Goal: Task Accomplishment & Management: Manage account settings

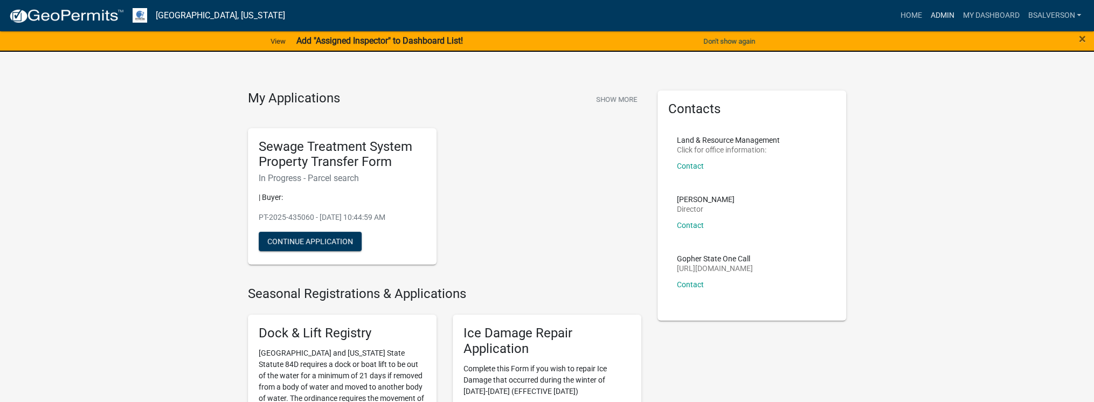
click at [943, 11] on link "Admin" at bounding box center [942, 15] width 32 height 20
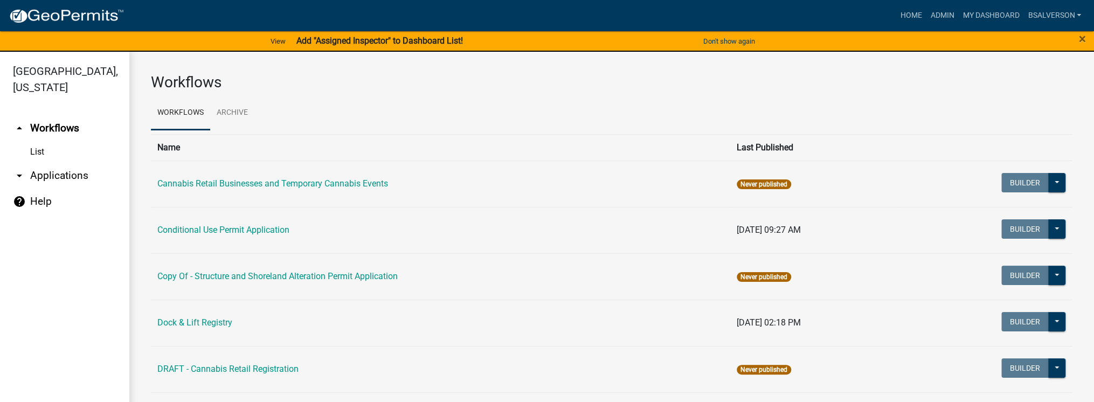
click at [52, 175] on link "arrow_drop_down Applications" at bounding box center [64, 176] width 129 height 26
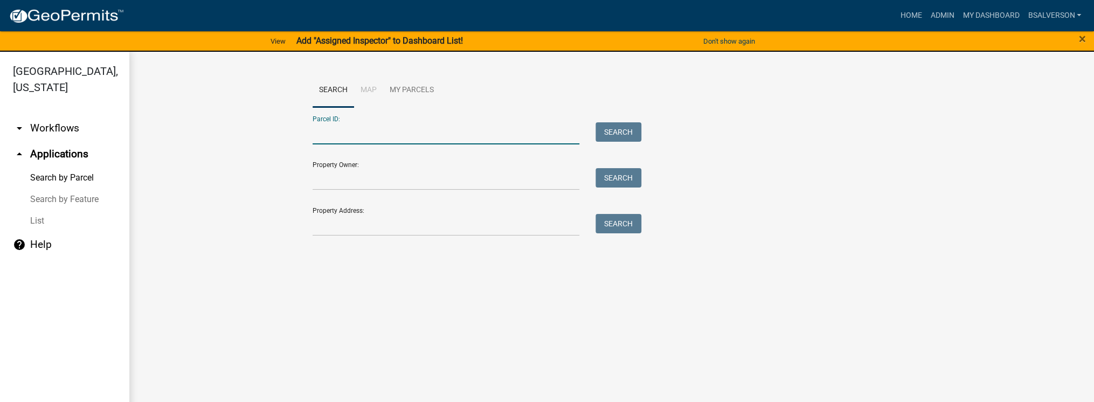
click at [339, 130] on input "Parcel ID:" at bounding box center [446, 133] width 267 height 22
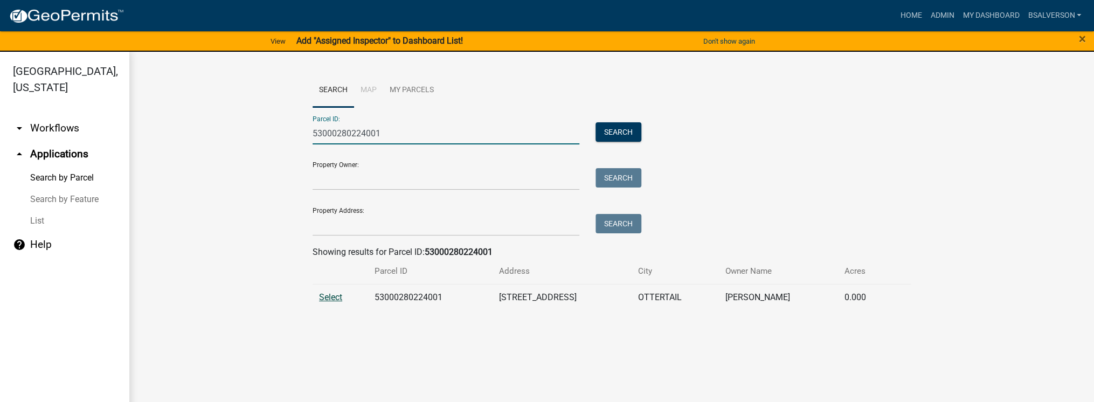
type input "53000280224001"
click at [331, 302] on span "Select" at bounding box center [330, 297] width 23 height 10
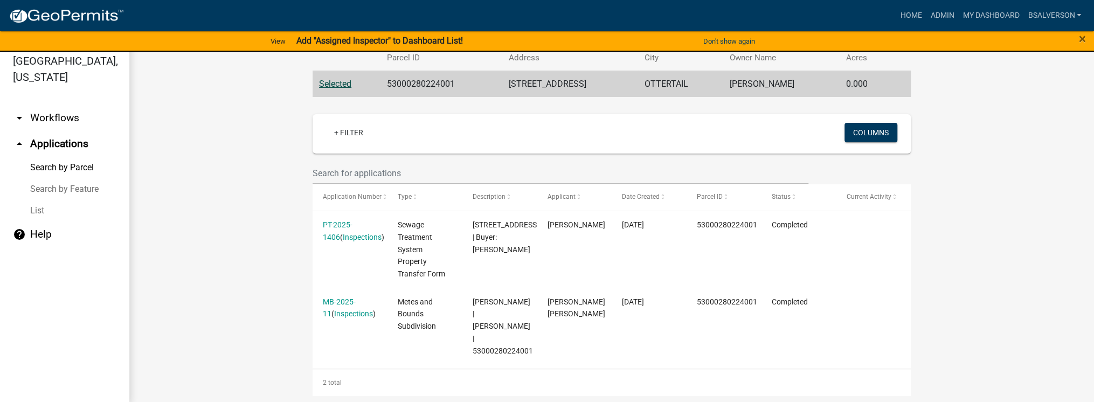
scroll to position [13, 0]
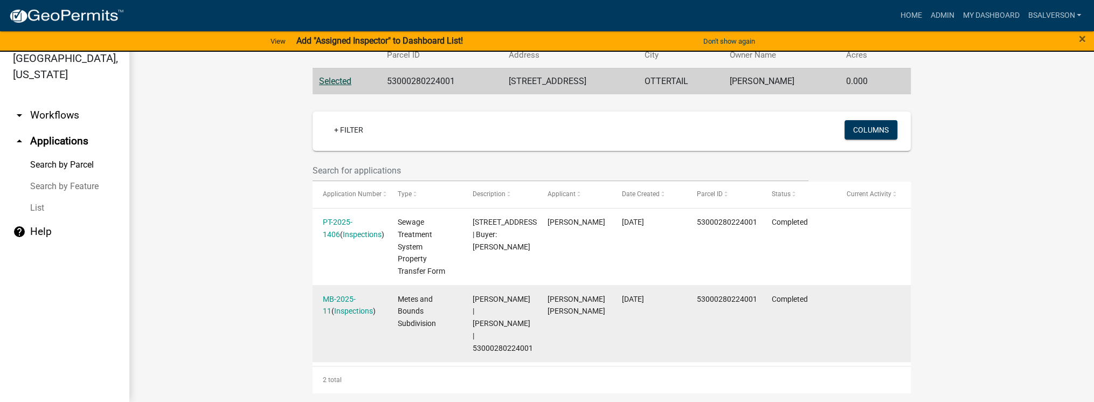
click at [350, 305] on div "MB-2025-11 ( Inspections )" at bounding box center [350, 305] width 54 height 25
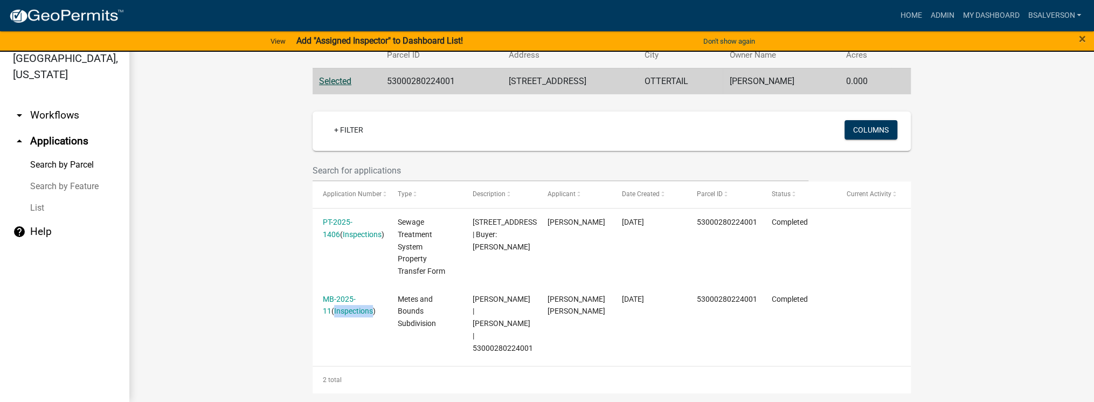
drag, startPoint x: 350, startPoint y: 305, endPoint x: 338, endPoint y: 298, distance: 14.1
click at [338, 298] on link "MB-2025-11" at bounding box center [339, 305] width 33 height 21
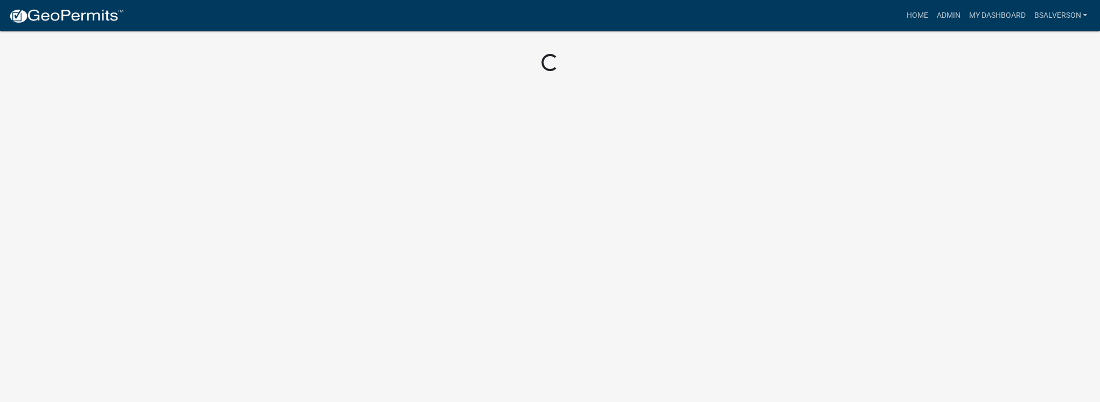
click at [338, 298] on body "Internet Explorer does NOT work with GeoPermits. Get a new browser for more sec…" at bounding box center [550, 201] width 1100 height 402
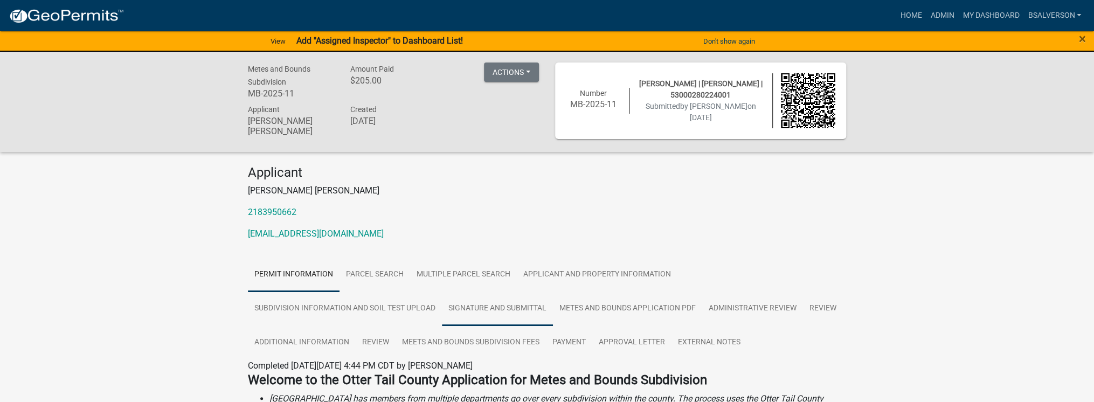
scroll to position [129, 0]
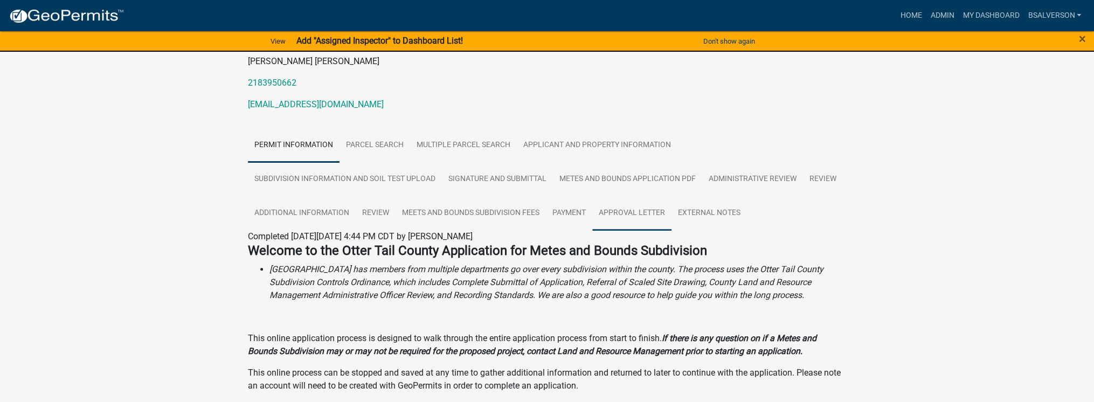
click at [628, 211] on link "Approval Letter" at bounding box center [631, 213] width 79 height 34
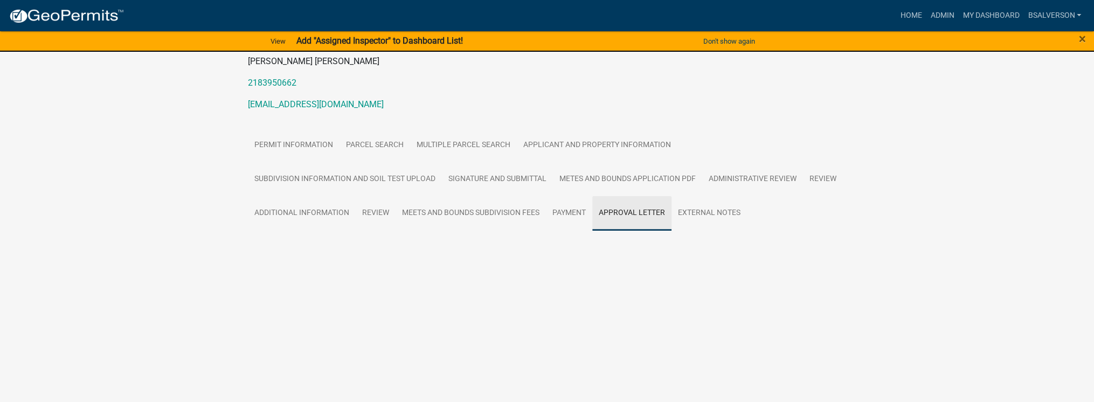
scroll to position [29, 0]
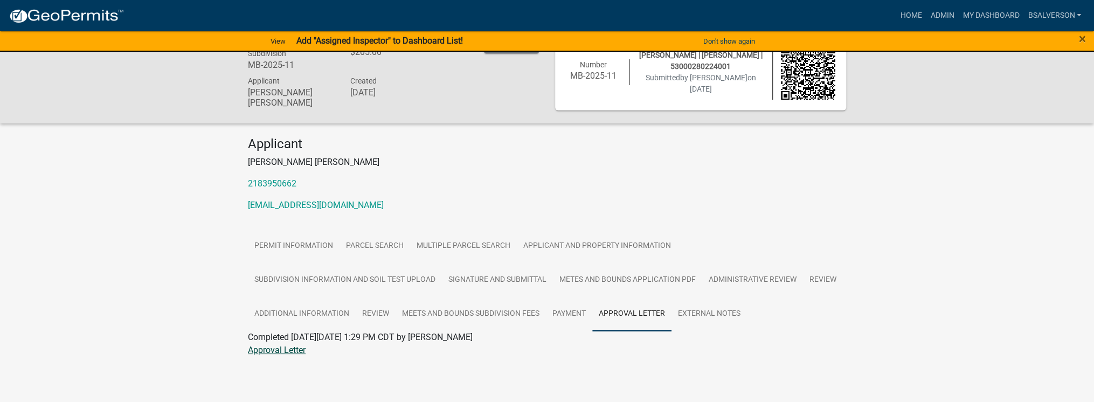
click at [294, 349] on link "Approval Letter" at bounding box center [277, 350] width 58 height 10
